Goal: Information Seeking & Learning: Learn about a topic

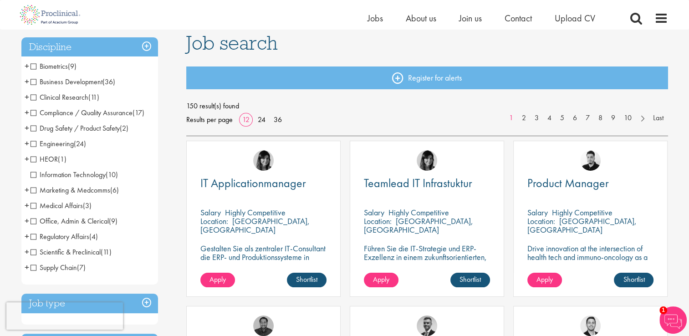
scroll to position [66, 0]
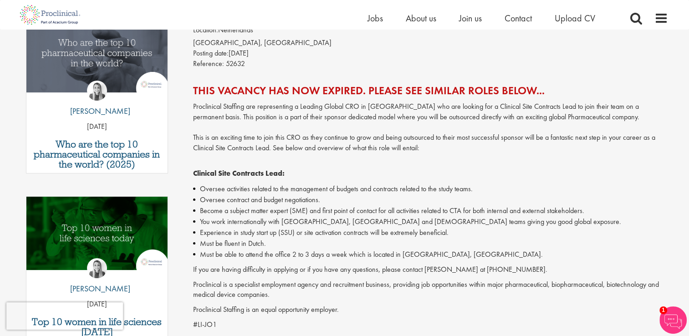
scroll to position [14, 0]
